Goal: Information Seeking & Learning: Learn about a topic

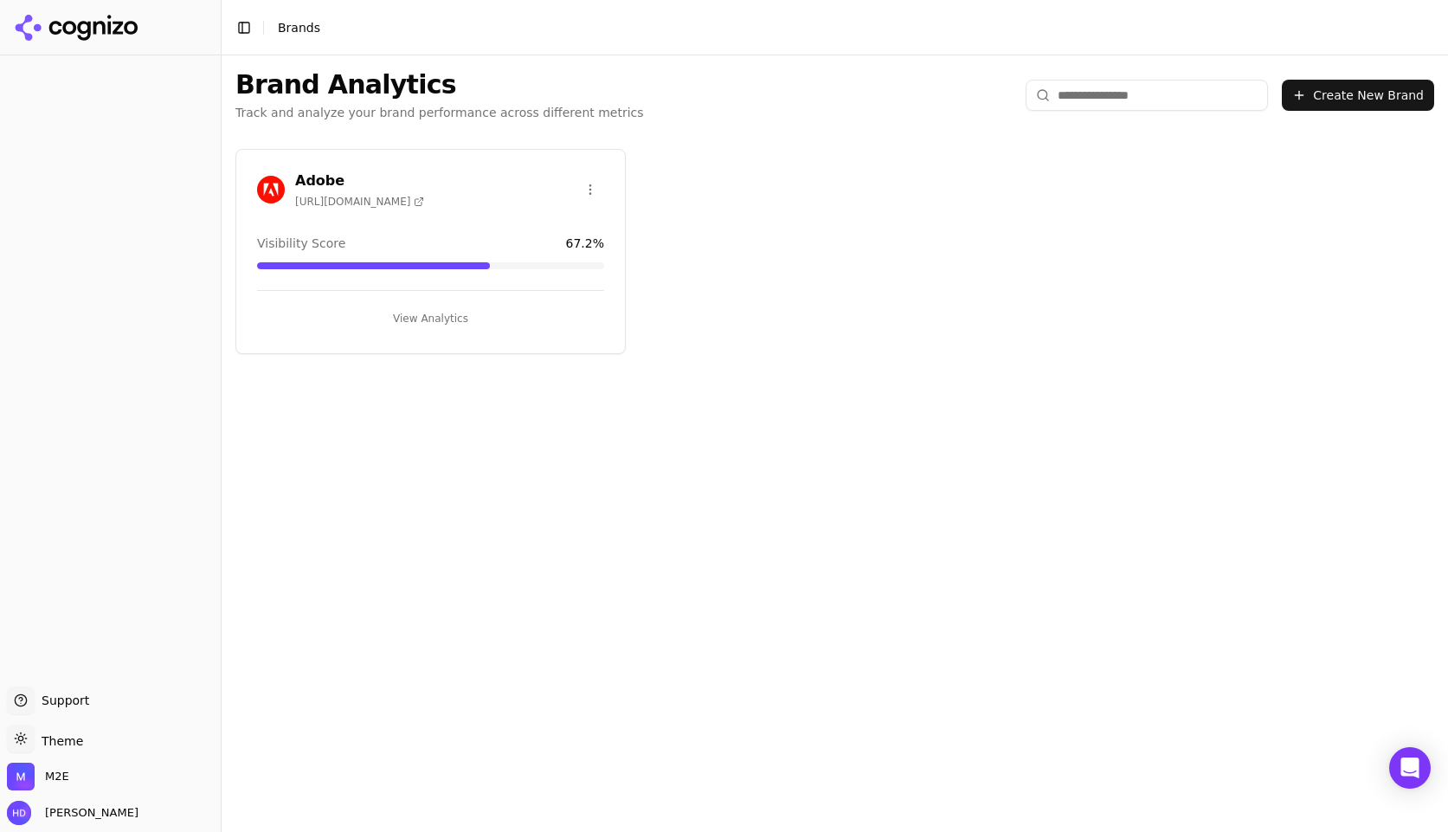
click at [344, 172] on h3 "Adobe" at bounding box center [359, 180] width 129 height 21
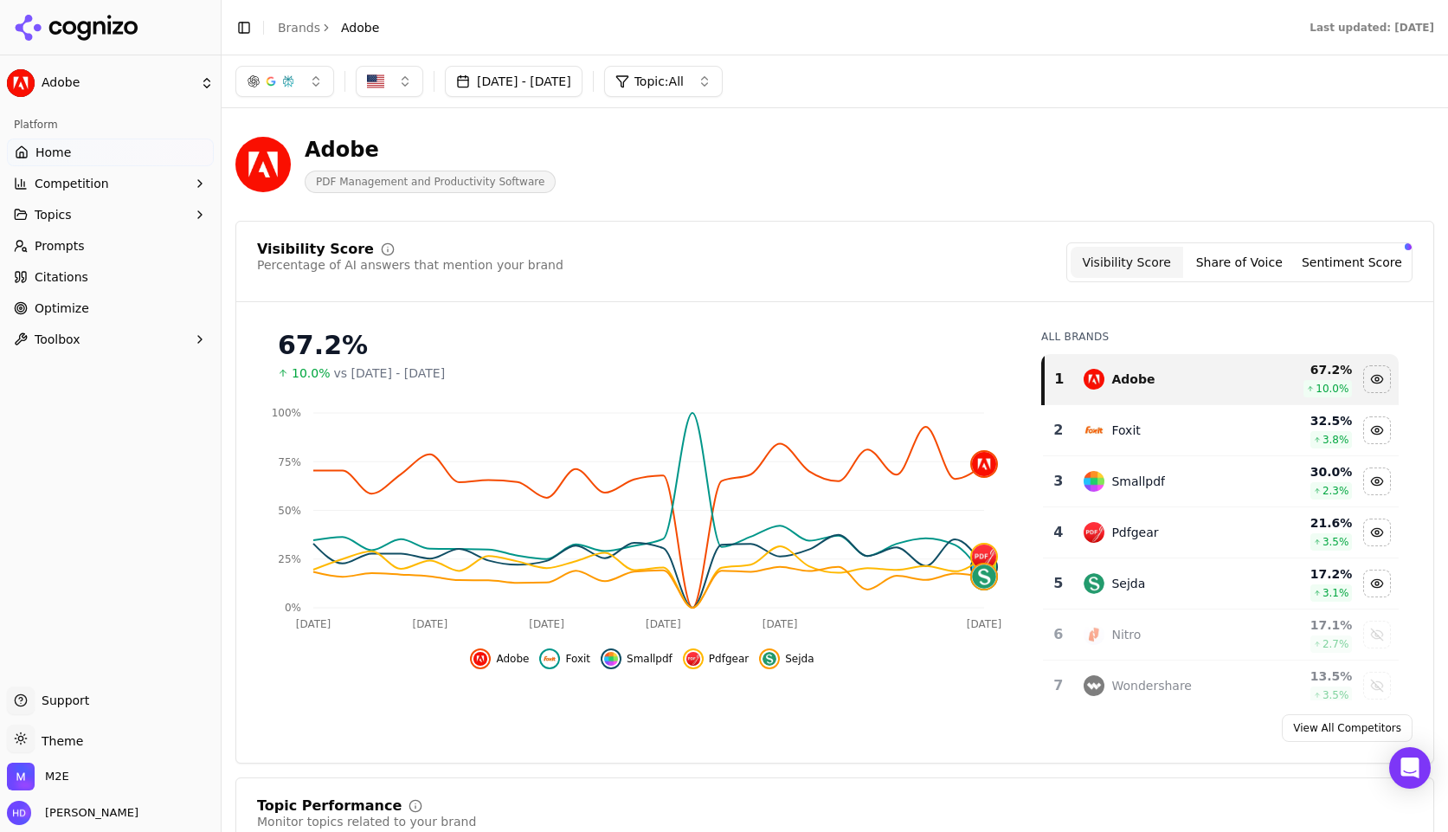
click at [299, 79] on button "button" at bounding box center [284, 81] width 99 height 31
click at [983, 205] on div "Adobe PDF Management and Productivity Software" at bounding box center [834, 164] width 1199 height 85
click at [723, 73] on button "Topic: All" at bounding box center [663, 81] width 119 height 31
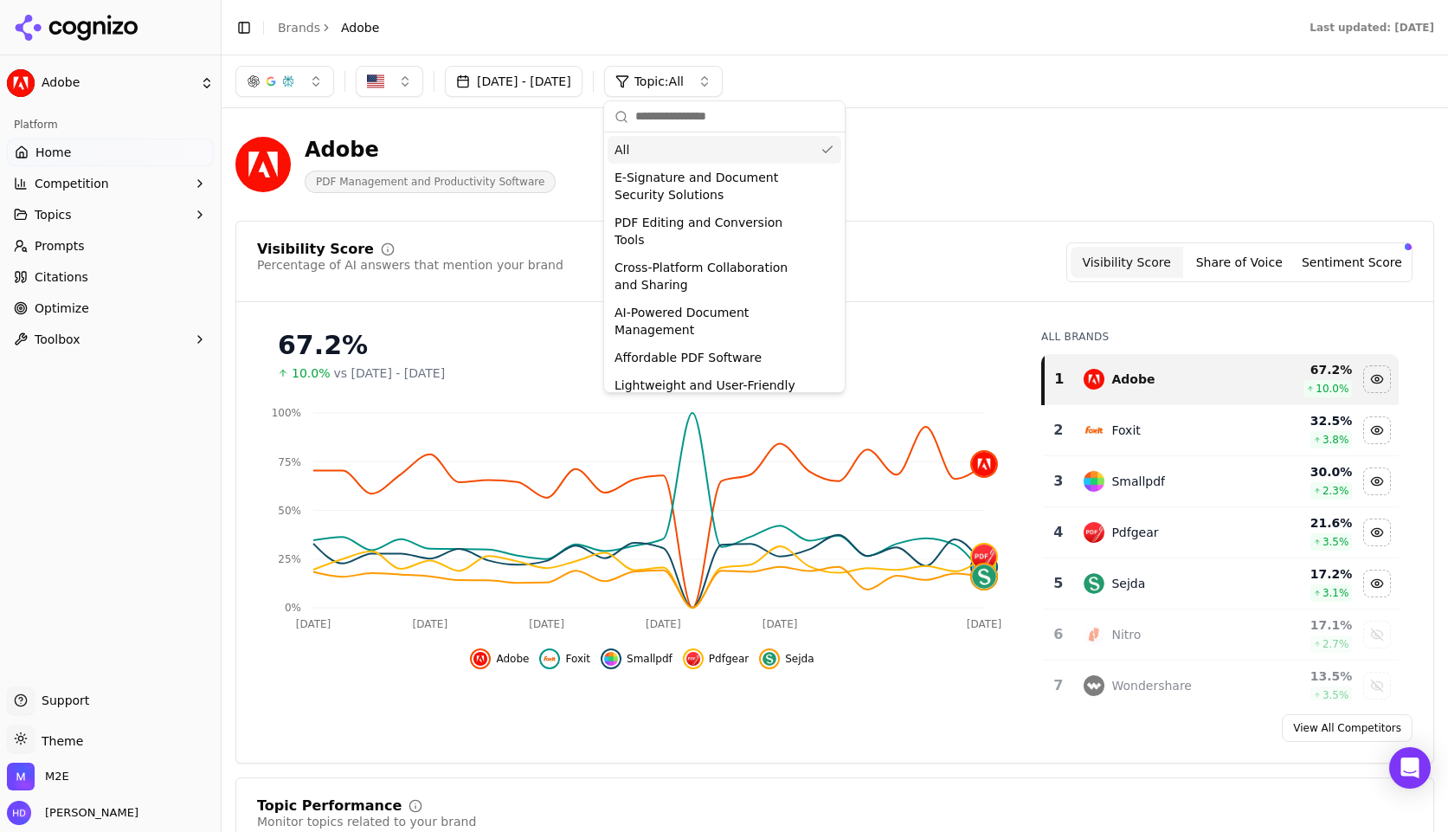
drag, startPoint x: 907, startPoint y: 73, endPoint x: 882, endPoint y: 79, distance: 25.8
click at [907, 73] on div "[DATE] - [DATE] Topic: All" at bounding box center [834, 81] width 1199 height 31
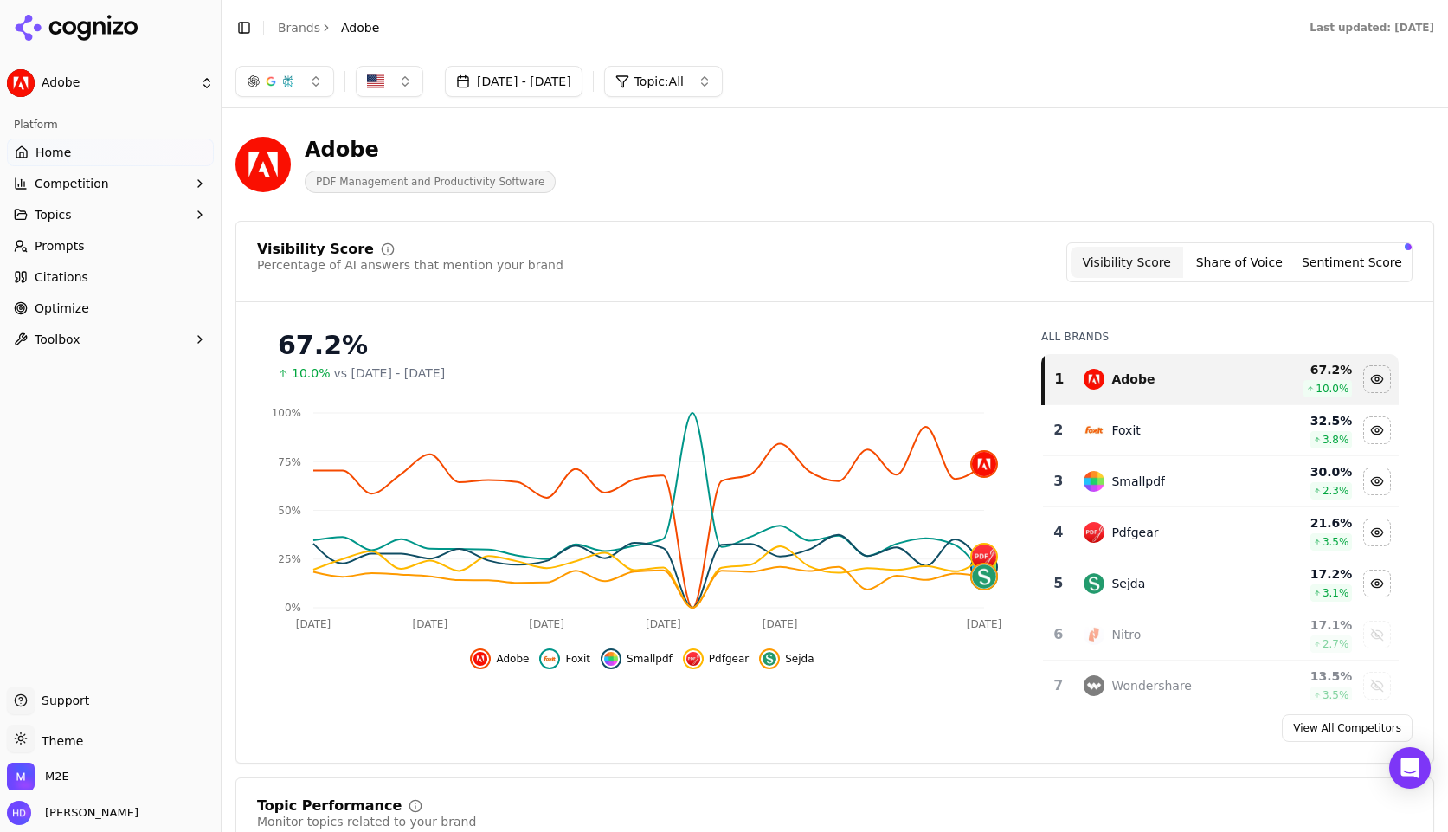
click at [64, 210] on span "Topics" at bounding box center [53, 214] width 37 height 17
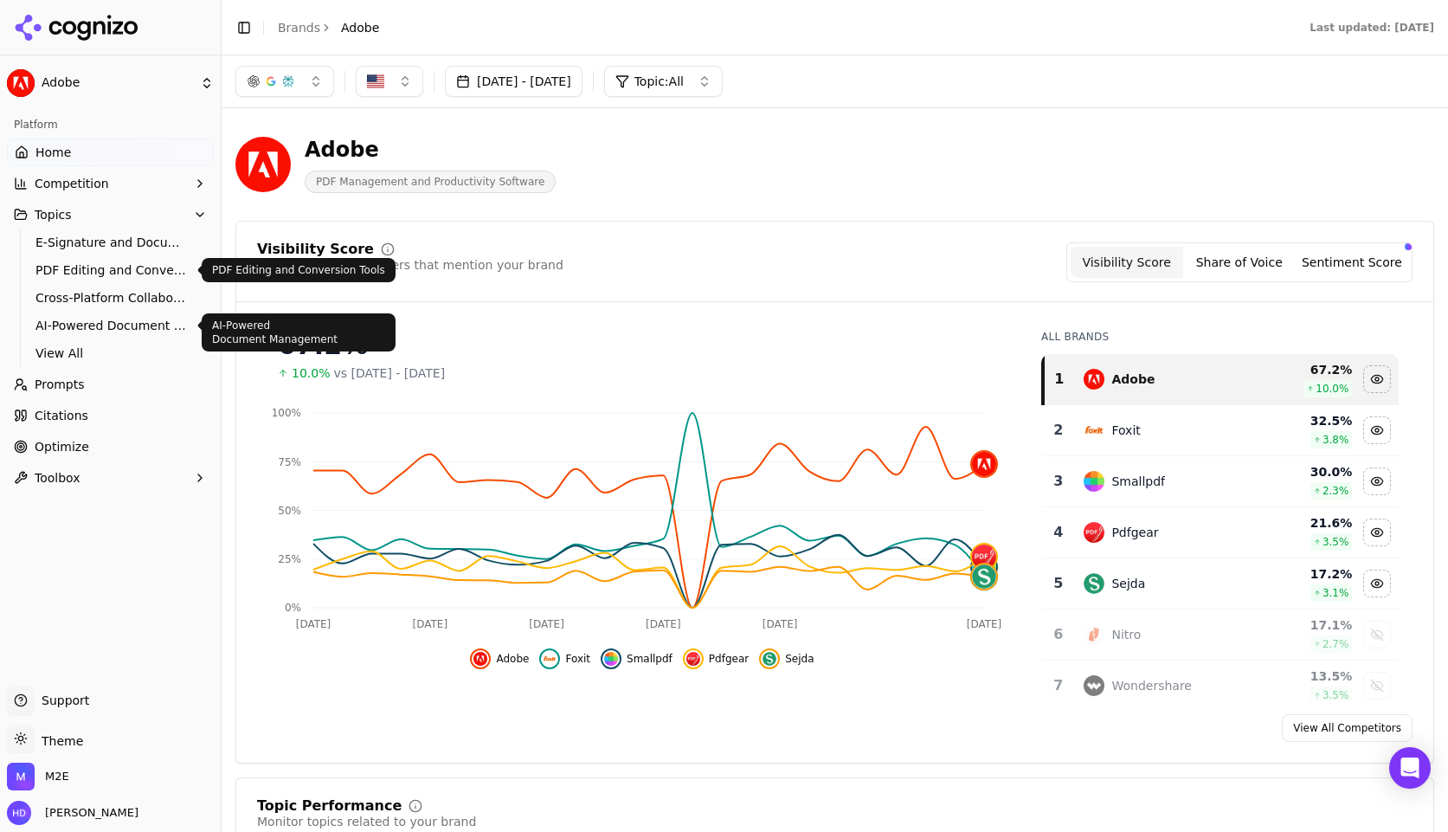
click at [142, 247] on span "E-Signature and Document Security Solutions" at bounding box center [110, 242] width 151 height 17
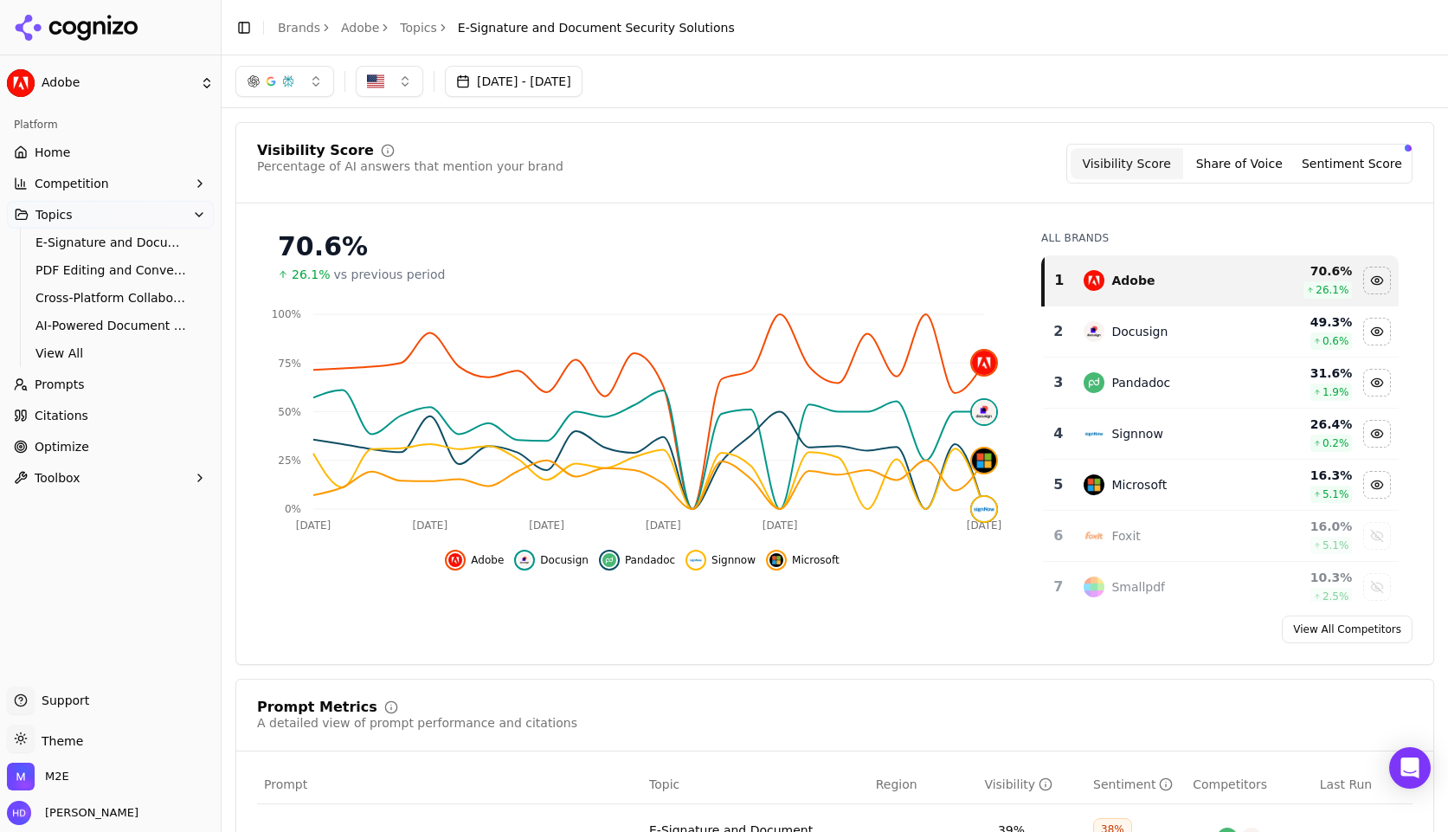
click at [1352, 164] on button "Sentiment Score" at bounding box center [1351, 163] width 113 height 31
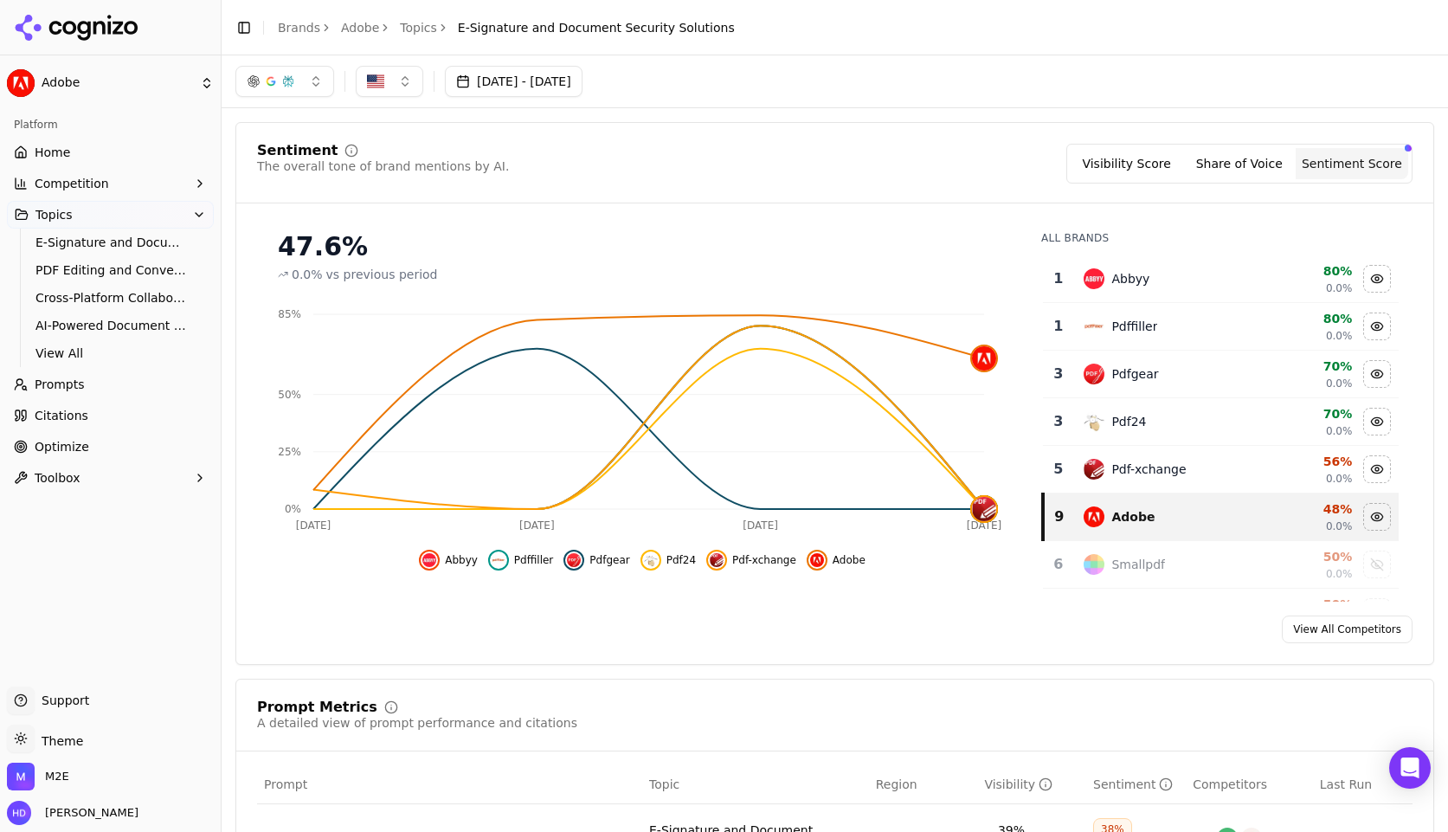
click at [569, 80] on button "[DATE] - [DATE]" at bounding box center [514, 81] width 138 height 31
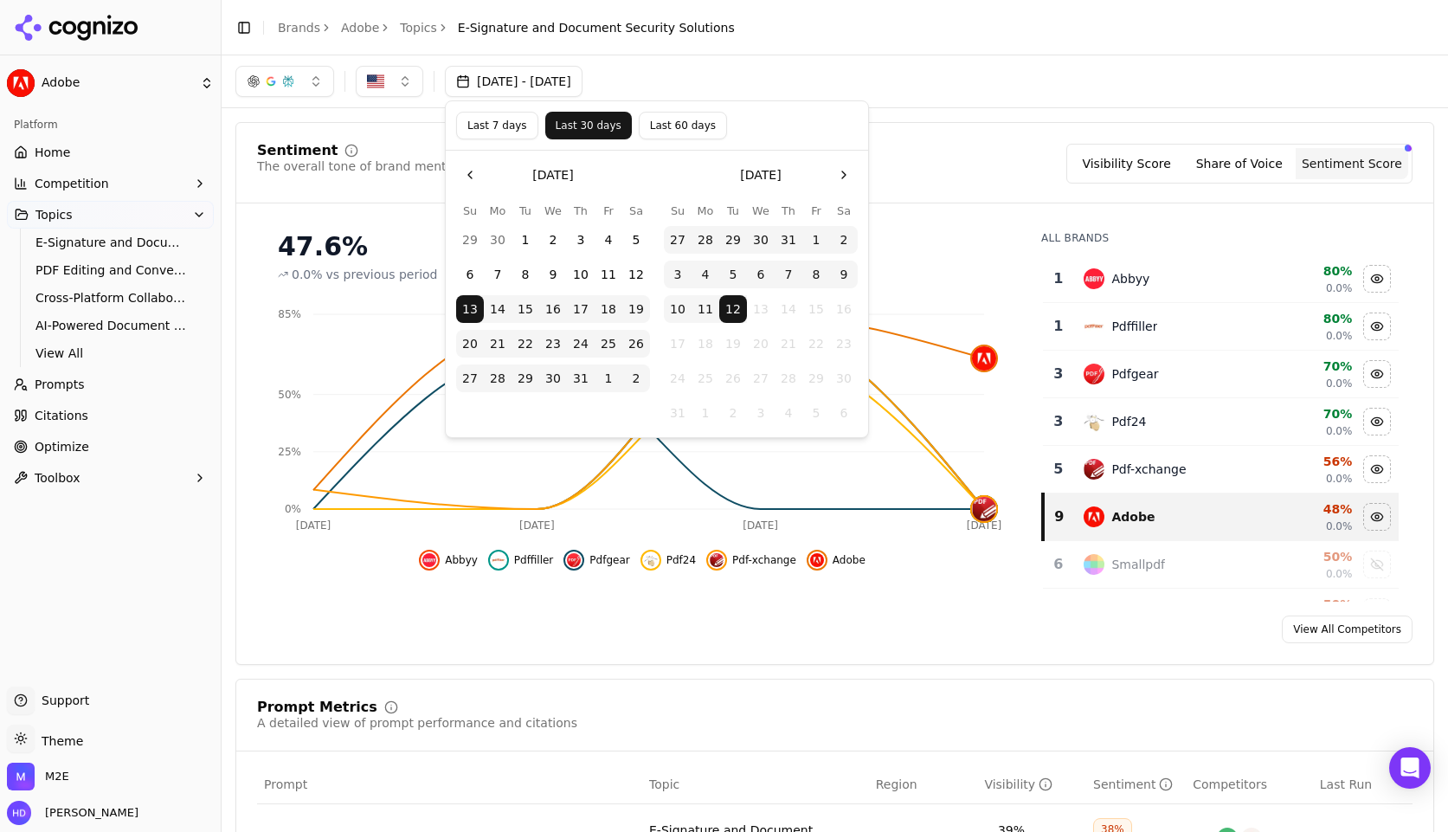
click at [473, 170] on button "Go to the Previous Month" at bounding box center [470, 175] width 28 height 28
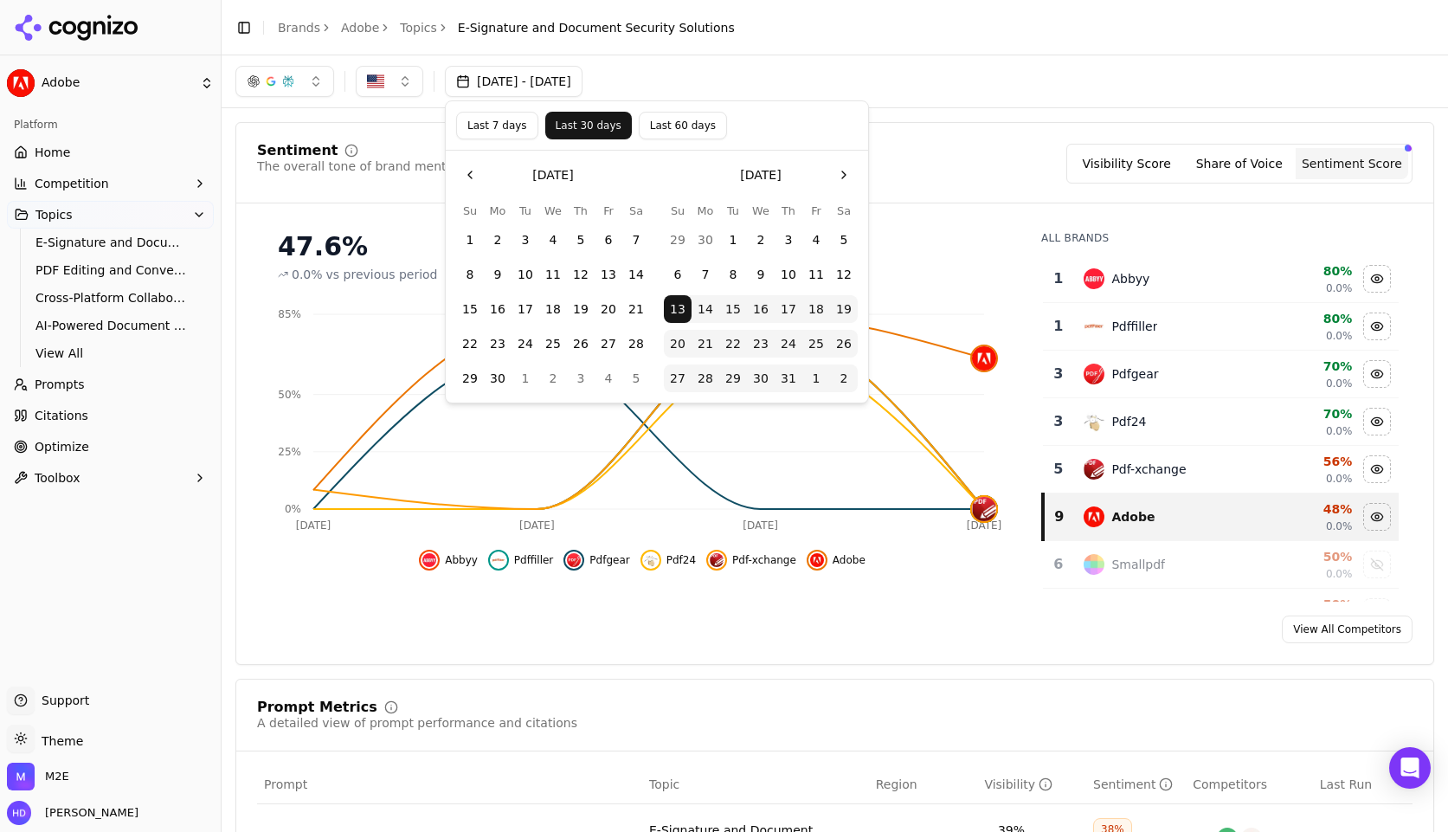
click at [473, 170] on button "Go to the Previous Month" at bounding box center [470, 175] width 28 height 28
click at [502, 310] on button "14" at bounding box center [498, 309] width 28 height 28
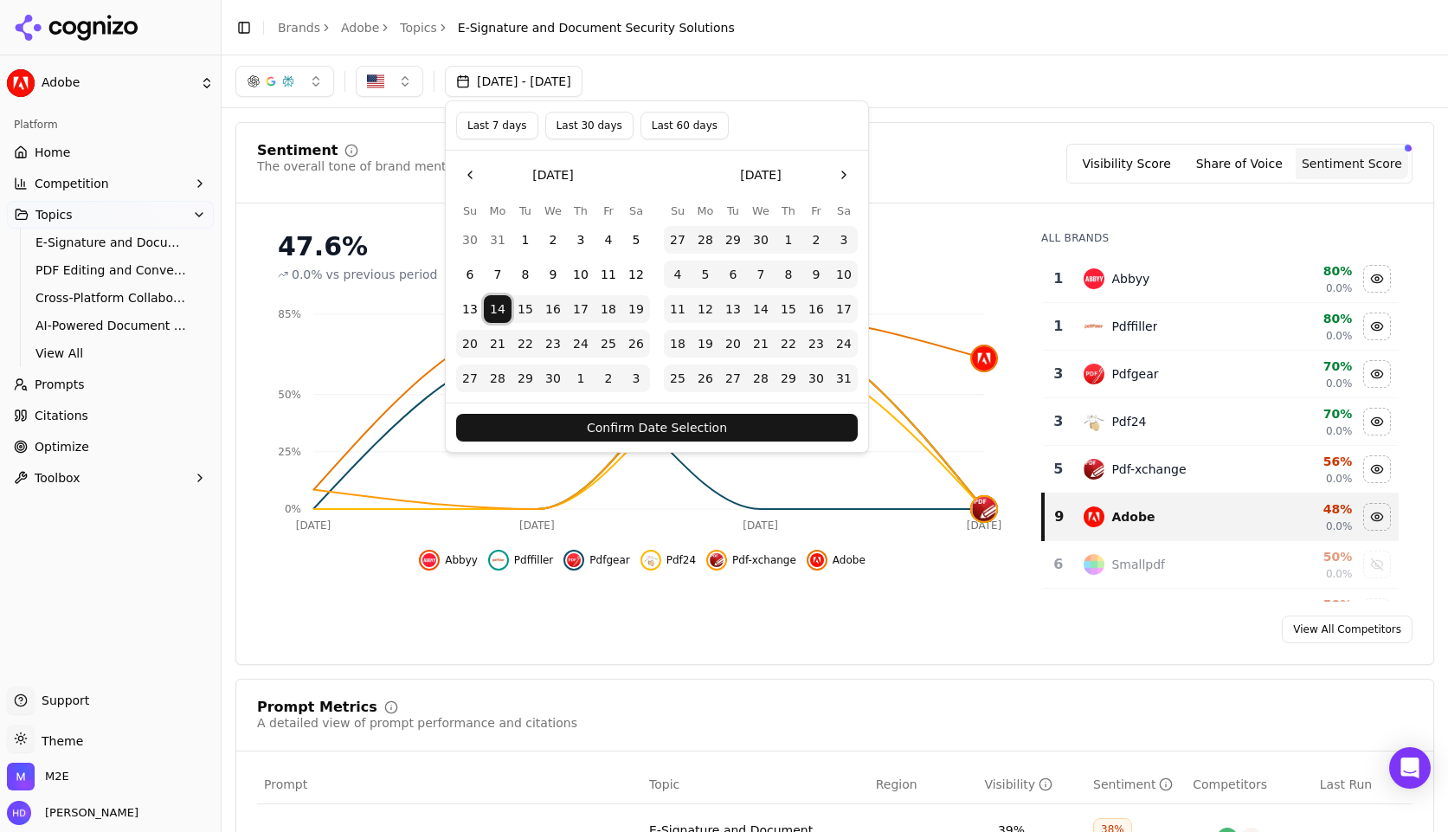
click at [765, 434] on button "Confirm Date Selection" at bounding box center [657, 428] width 402 height 28
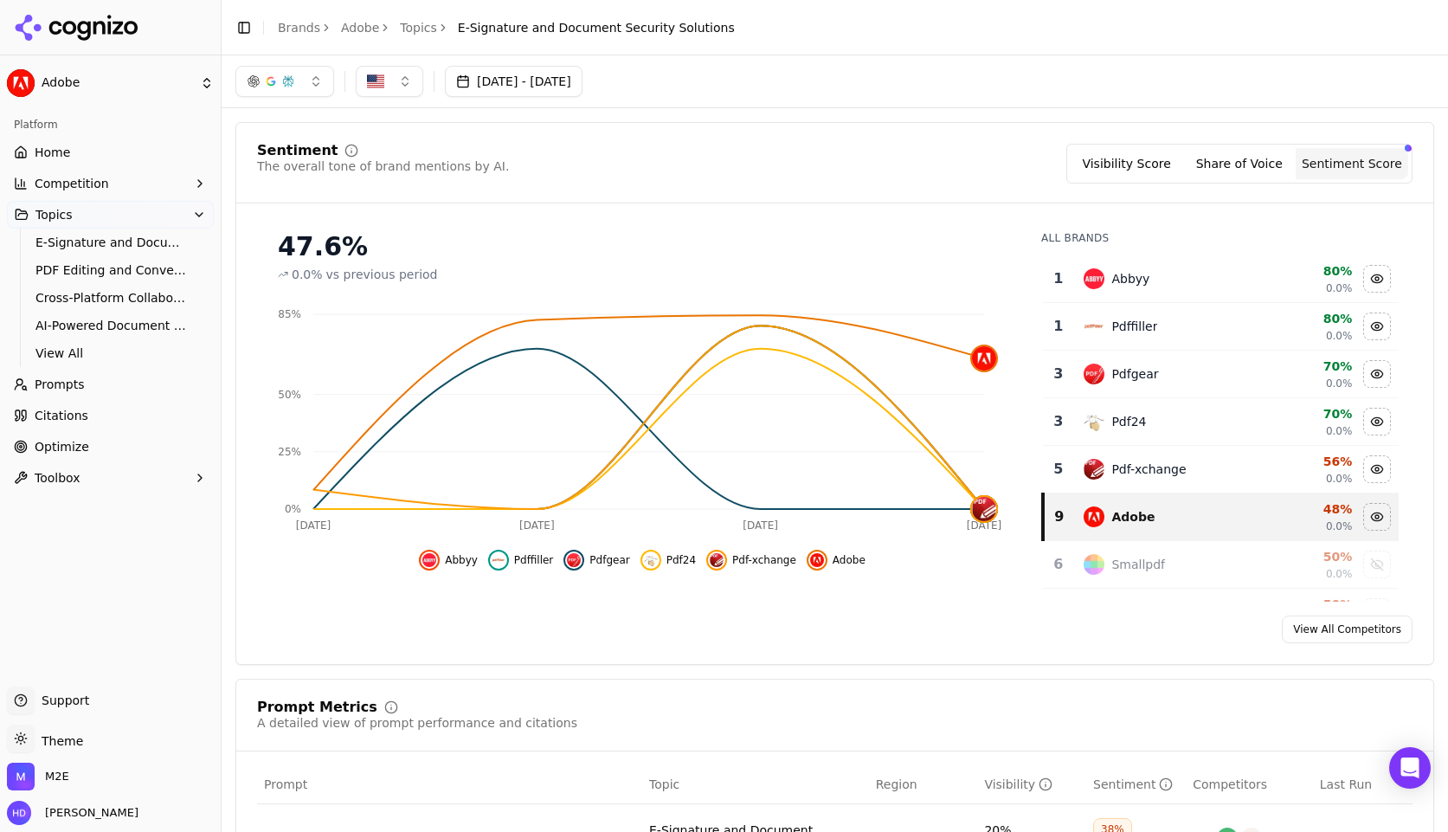
drag, startPoint x: 49, startPoint y: 151, endPoint x: 589, endPoint y: 12, distance: 557.7
